Goal: Transaction & Acquisition: Book appointment/travel/reservation

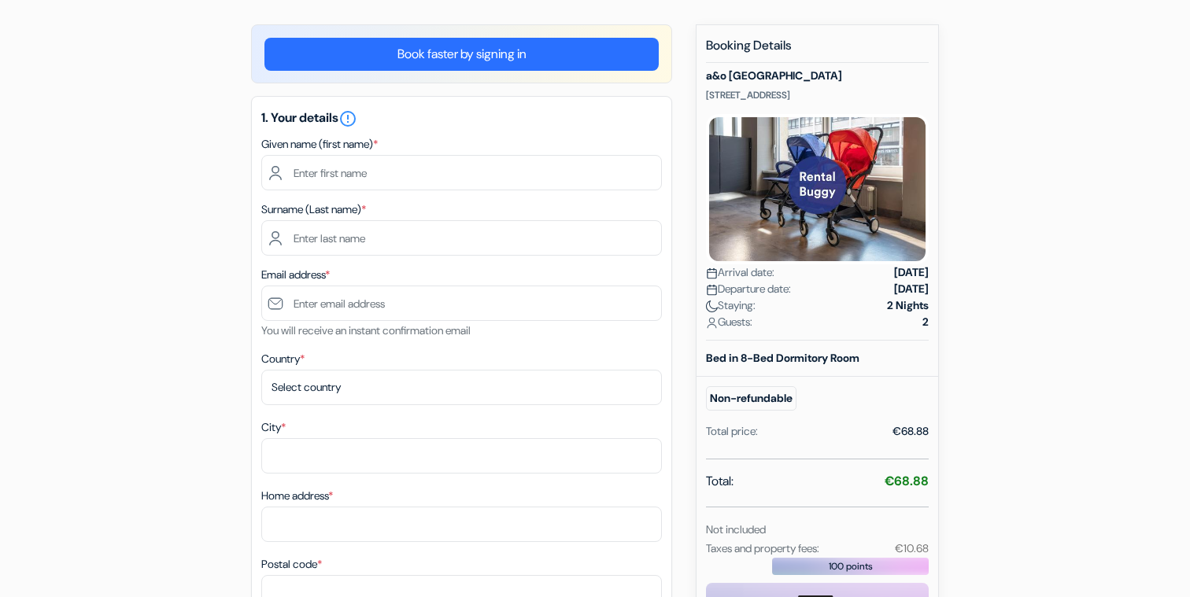
scroll to position [42, 0]
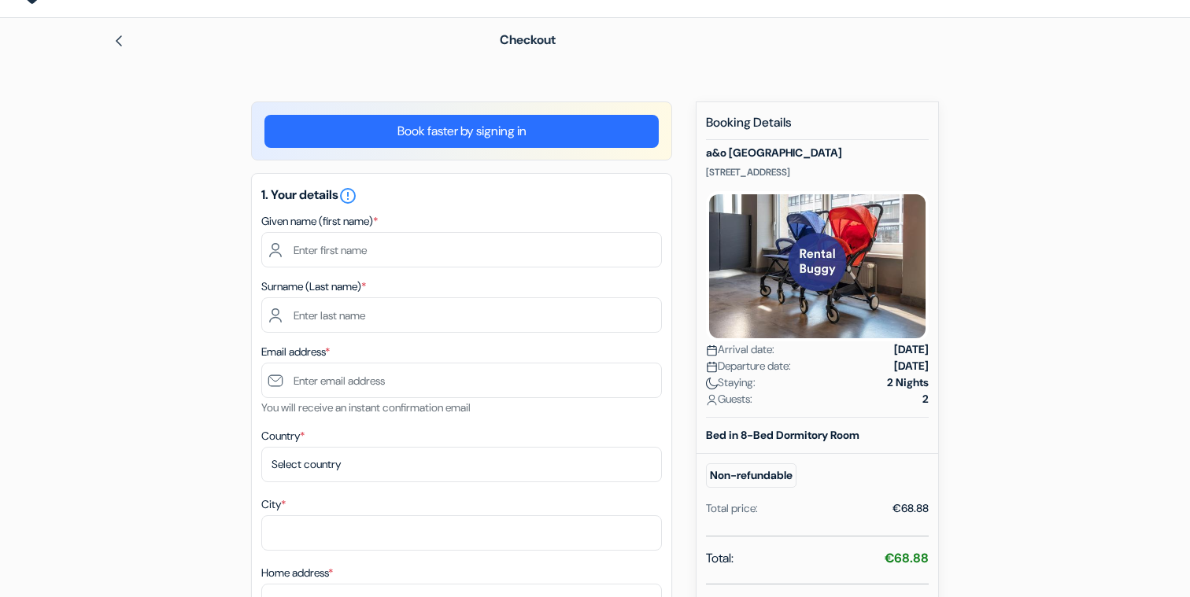
click at [120, 41] on img at bounding box center [119, 41] width 13 height 13
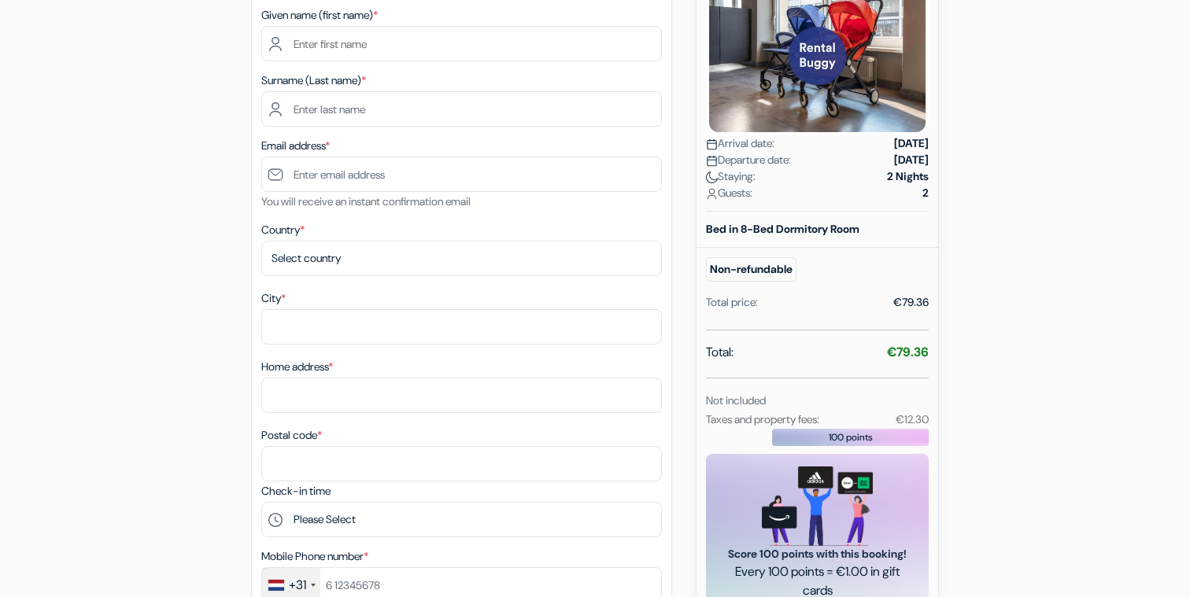
scroll to position [254, 0]
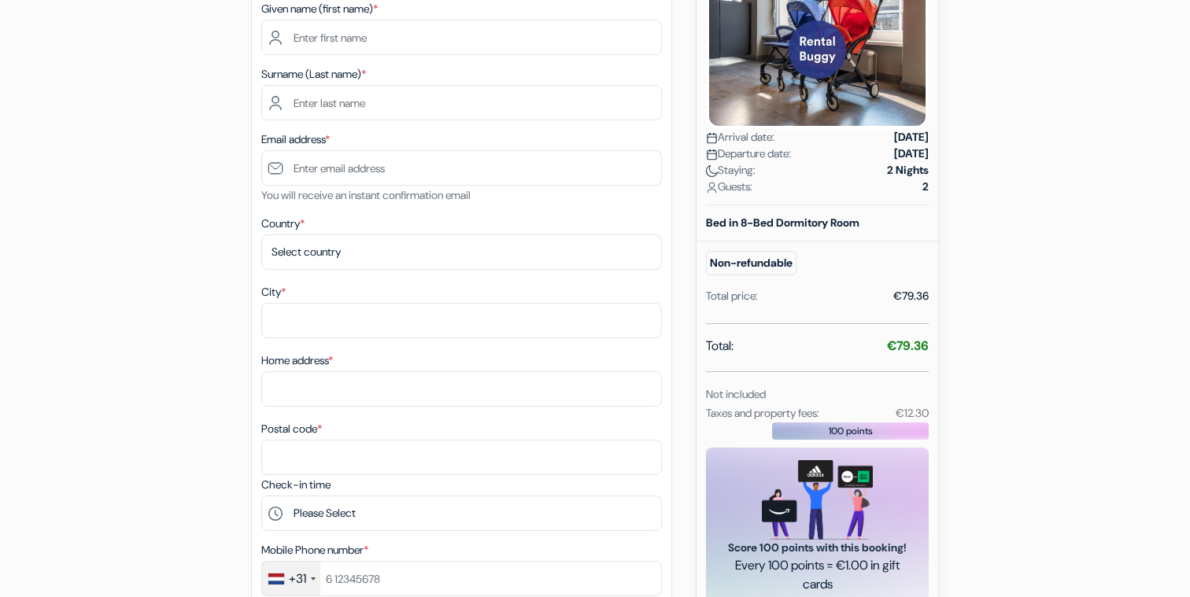
drag, startPoint x: 848, startPoint y: 352, endPoint x: 934, endPoint y: 351, distance: 85.8
click at [934, 351] on div "New booking Booking Details a&o Rotterdam City Schiekade 658, Rotterdam, Nether…" at bounding box center [817, 279] width 243 height 780
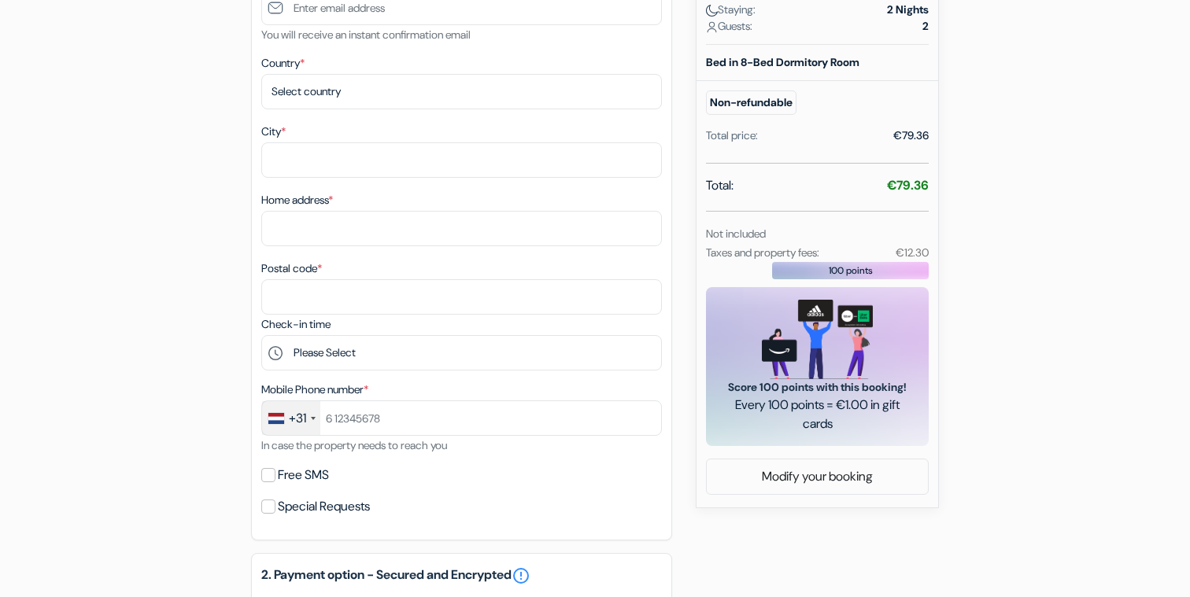
scroll to position [395, 0]
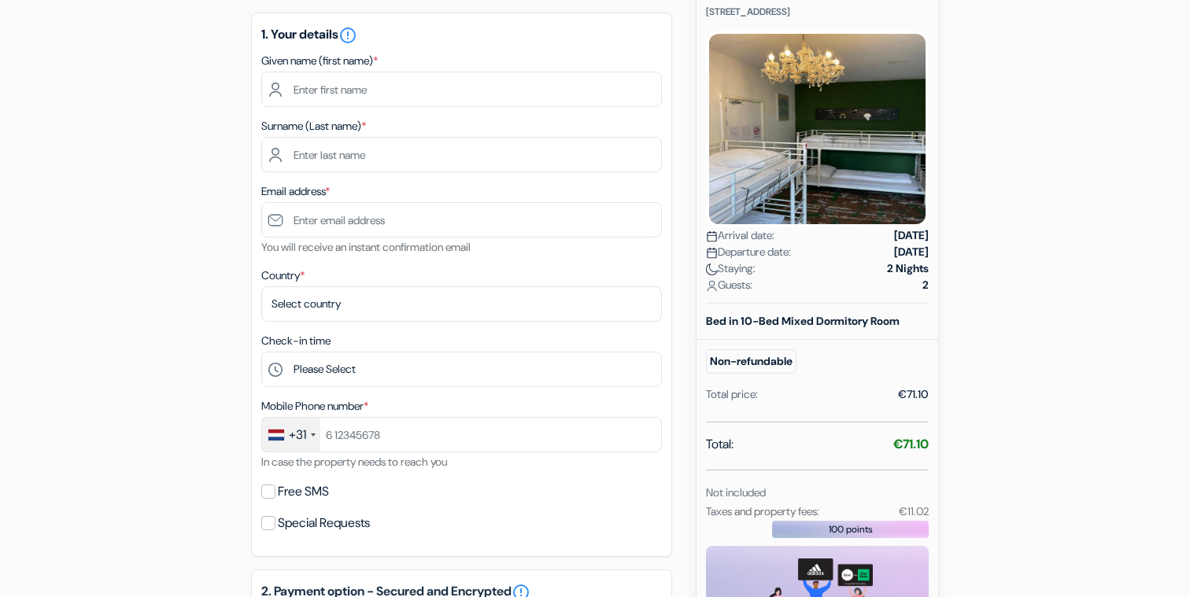
scroll to position [198, 0]
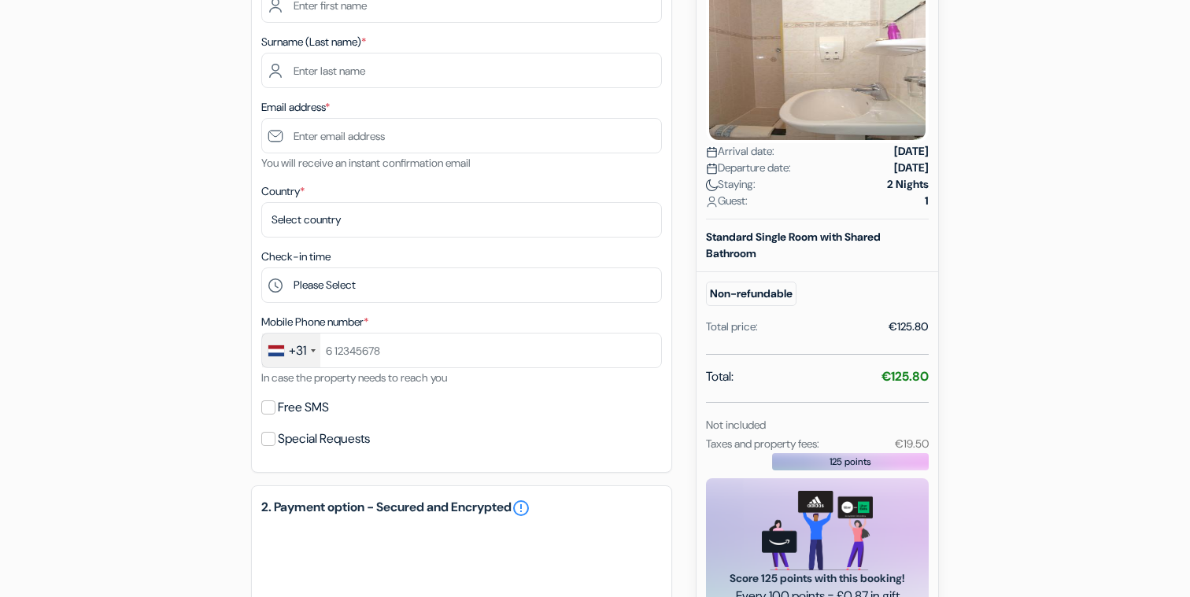
scroll to position [291, 0]
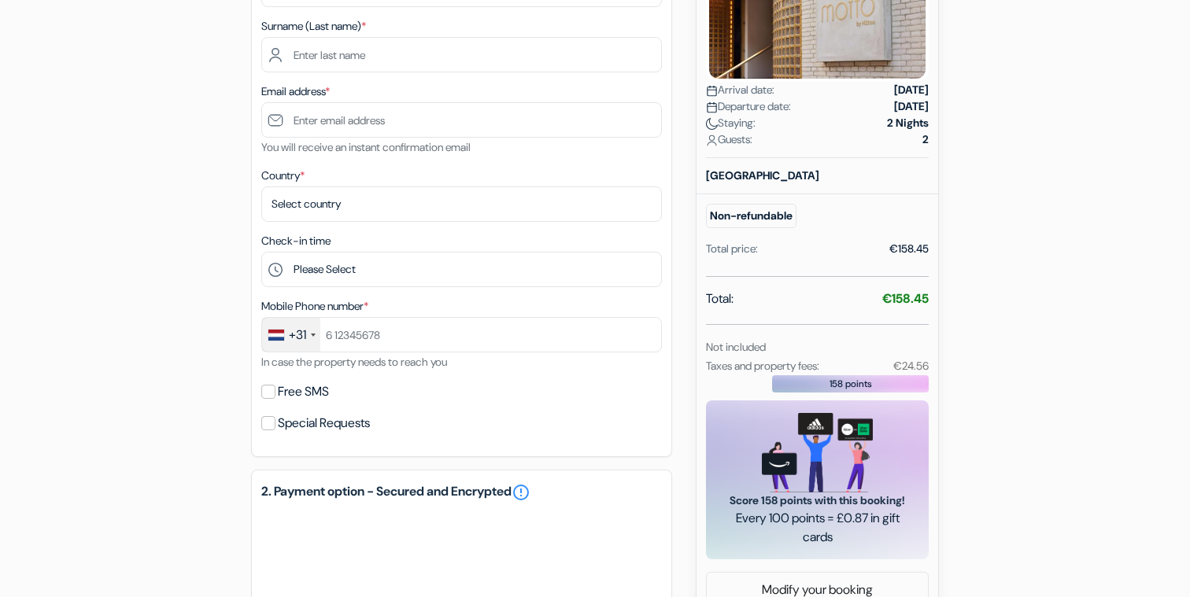
scroll to position [303, 0]
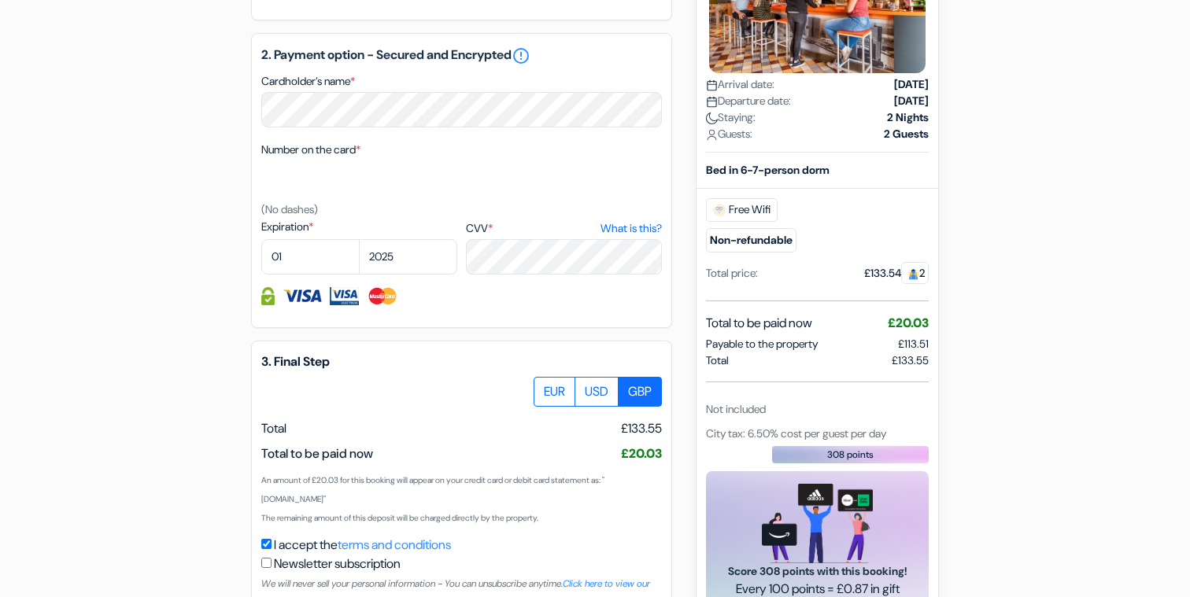
scroll to position [755, 0]
